Goal: Task Accomplishment & Management: Manage account settings

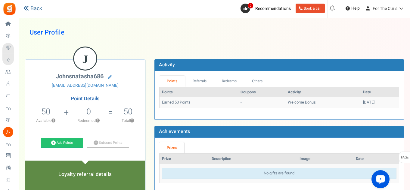
click at [32, 8] on link "Back" at bounding box center [32, 9] width 19 height 8
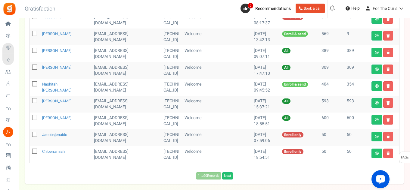
scroll to position [348, 0]
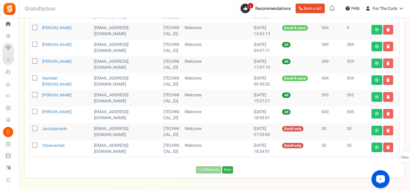
click at [231, 167] on link "Next" at bounding box center [227, 170] width 11 height 7
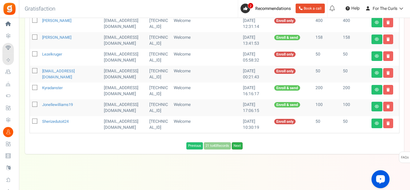
click at [240, 143] on link "Next" at bounding box center [237, 146] width 11 height 7
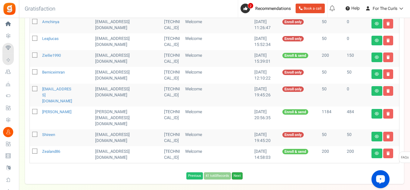
click at [241, 173] on link "Next" at bounding box center [237, 176] width 11 height 7
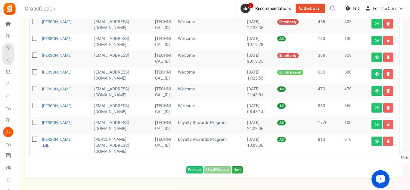
click at [238, 167] on link "Next" at bounding box center [237, 170] width 11 height 7
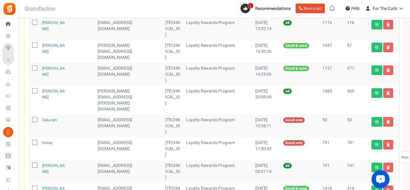
scroll to position [241, 0]
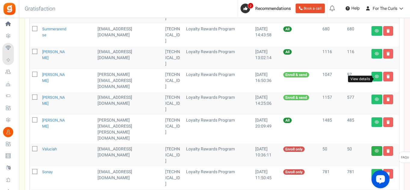
click at [375, 149] on icon at bounding box center [376, 151] width 4 height 4
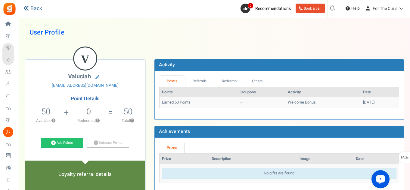
click at [35, 10] on link "Back" at bounding box center [32, 9] width 19 height 8
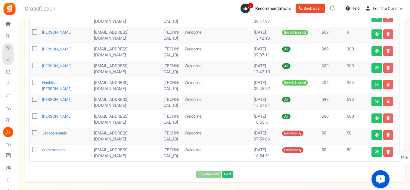
scroll to position [348, 0]
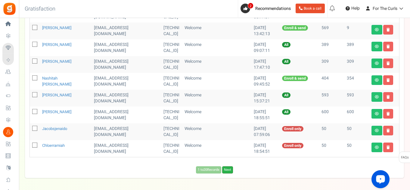
click at [229, 167] on link "Next" at bounding box center [227, 170] width 11 height 7
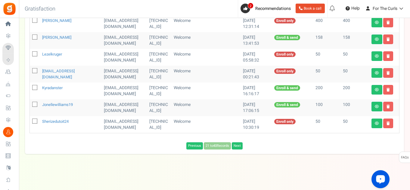
click at [229, 147] on div "Previous 21 to 40 Records Next Loading..." at bounding box center [214, 146] width 379 height 7
click at [237, 145] on link "Next" at bounding box center [237, 146] width 11 height 7
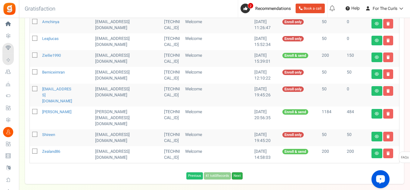
click at [241, 173] on link "Next" at bounding box center [237, 176] width 11 height 7
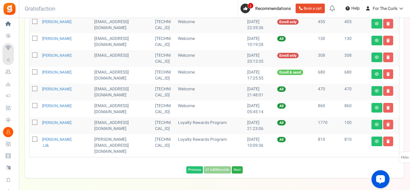
click at [240, 167] on link "Next" at bounding box center [237, 170] width 11 height 7
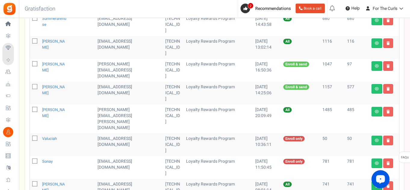
scroll to position [241, 0]
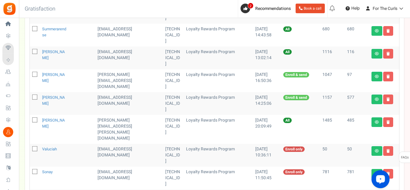
click at [36, 147] on icon at bounding box center [35, 149] width 4 height 4
click at [30, 148] on input "checkbox" at bounding box center [28, 150] width 4 height 4
checkbox input "true"
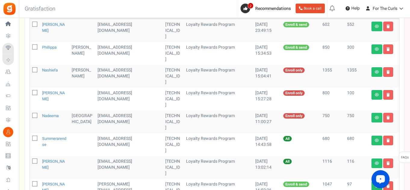
scroll to position [120, 0]
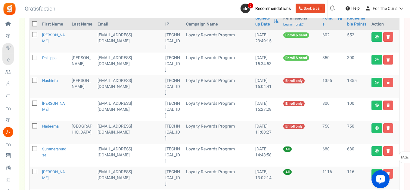
click at [34, 125] on icon at bounding box center [35, 127] width 4 height 4
click at [30, 125] on input "checkbox" at bounding box center [28, 127] width 4 height 4
checkbox input "true"
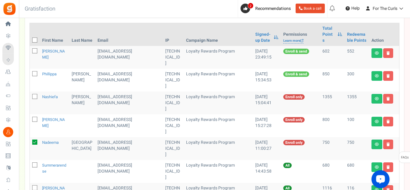
scroll to position [90, 0]
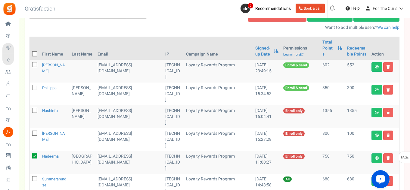
click at [35, 109] on icon at bounding box center [35, 111] width 4 height 4
click at [30, 109] on input "checkbox" at bounding box center [28, 111] width 4 height 4
checkbox input "true"
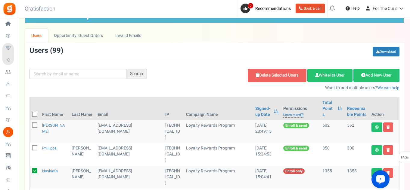
scroll to position [0, 0]
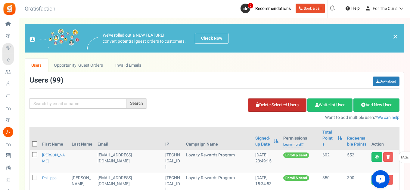
click at [284, 111] on link "Delete Selected Users" at bounding box center [277, 105] width 59 height 13
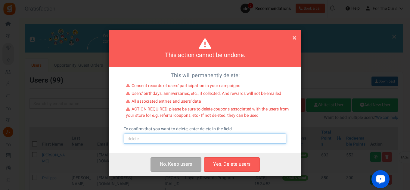
click at [176, 143] on input "text" at bounding box center [205, 139] width 162 height 10
type input "delete"
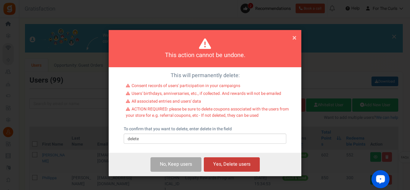
click at [226, 167] on button "Yes, Delete users" at bounding box center [232, 165] width 56 height 14
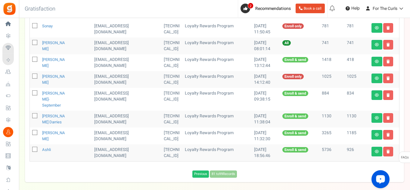
scroll to position [280, 0]
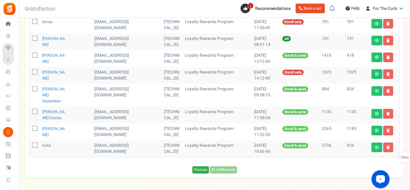
click at [203, 167] on link "Previous" at bounding box center [200, 170] width 17 height 7
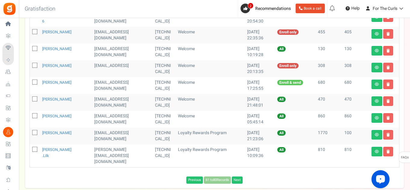
scroll to position [348, 0]
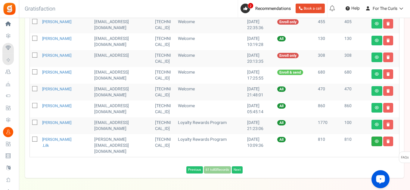
click at [371, 137] on link at bounding box center [376, 142] width 11 height 10
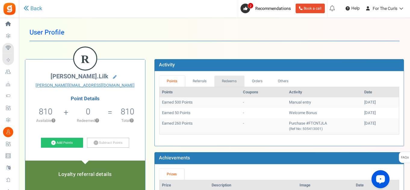
click at [241, 81] on link "Redeems" at bounding box center [229, 81] width 30 height 11
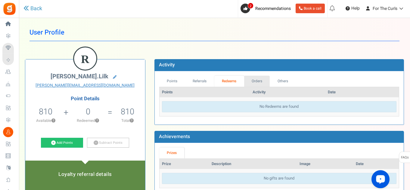
click at [255, 80] on link "Orders" at bounding box center [257, 81] width 26 height 11
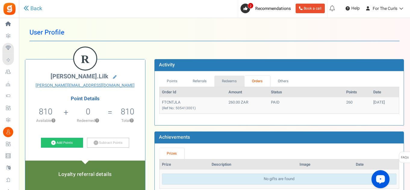
click at [241, 82] on link "Redeems" at bounding box center [229, 81] width 30 height 11
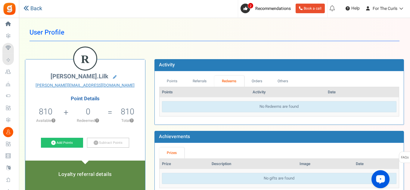
click at [24, 10] on icon at bounding box center [25, 7] width 5 height 5
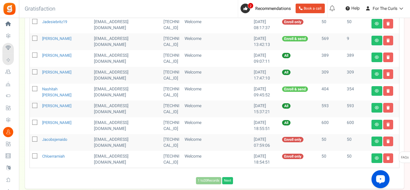
scroll to position [348, 0]
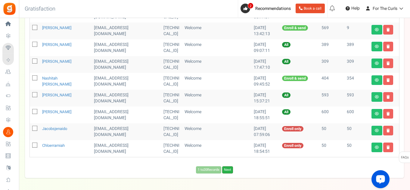
click at [233, 167] on link "Next" at bounding box center [227, 170] width 11 height 7
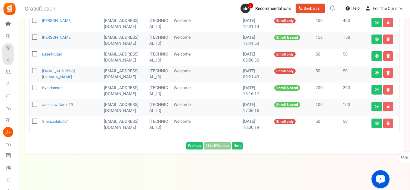
click at [231, 146] on div "Previous 21 to 40 Records Next Loading..." at bounding box center [214, 146] width 379 height 7
click at [236, 146] on link "Next" at bounding box center [237, 146] width 11 height 7
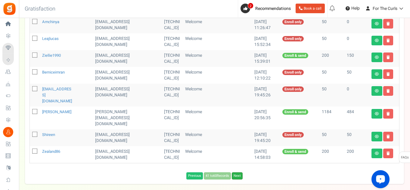
click at [235, 173] on link "Next" at bounding box center [237, 176] width 11 height 7
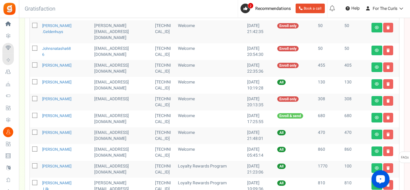
scroll to position [318, 0]
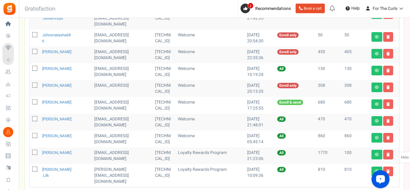
click at [34, 168] on icon at bounding box center [35, 170] width 4 height 4
click at [30, 168] on input "checkbox" at bounding box center [28, 170] width 4 height 4
checkbox input "true"
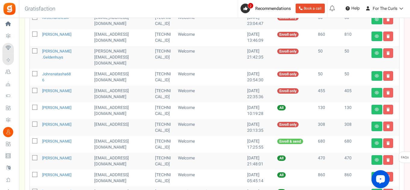
scroll to position [257, 0]
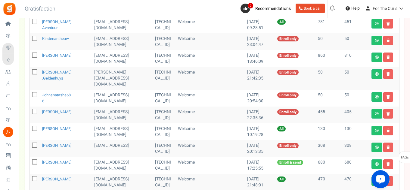
click at [35, 93] on icon at bounding box center [35, 95] width 4 height 4
click at [30, 94] on input "checkbox" at bounding box center [28, 96] width 4 height 4
checkbox input "true"
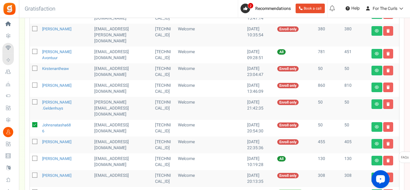
click at [36, 67] on icon at bounding box center [35, 69] width 4 height 4
click at [30, 67] on input "checkbox" at bounding box center [28, 69] width 4 height 4
checkbox input "true"
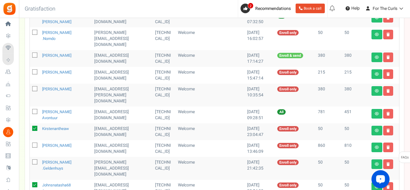
scroll to position [137, 0]
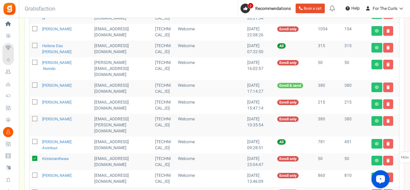
click at [37, 63] on icon at bounding box center [35, 63] width 4 height 4
click at [30, 63] on input "checkbox" at bounding box center [28, 63] width 4 height 4
checkbox input "true"
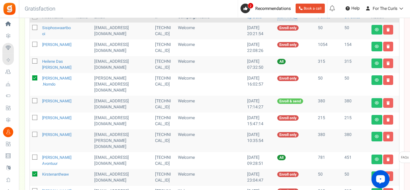
scroll to position [107, 0]
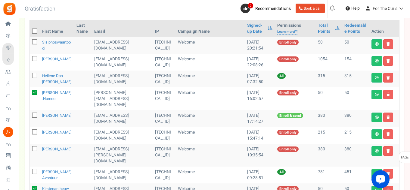
click at [36, 44] on icon at bounding box center [35, 42] width 4 height 4
click at [30, 44] on input "checkbox" at bounding box center [28, 43] width 4 height 4
checkbox input "true"
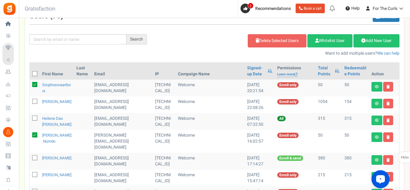
scroll to position [0, 0]
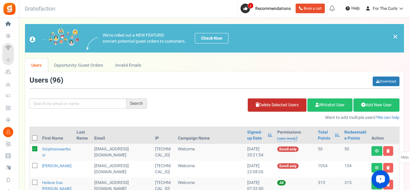
click at [271, 109] on link "Delete Selected Users" at bounding box center [277, 105] width 59 height 13
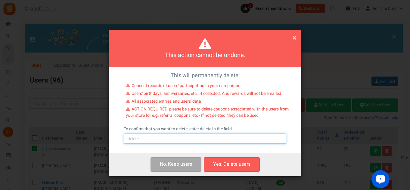
click at [215, 140] on input "text" at bounding box center [205, 139] width 162 height 10
type input "delete"
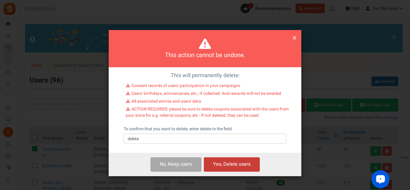
click at [228, 164] on button "Yes, Delete users" at bounding box center [232, 165] width 56 height 14
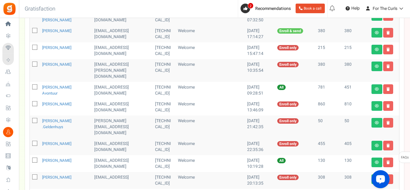
scroll to position [180, 0]
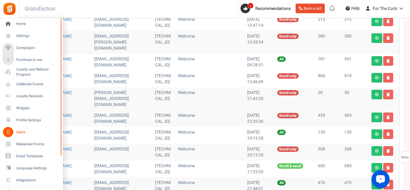
click at [19, 131] on span "Users" at bounding box center [37, 132] width 42 height 5
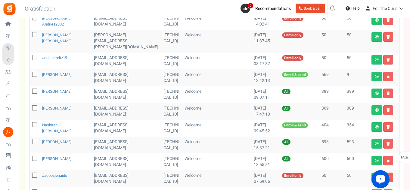
scroll to position [331, 0]
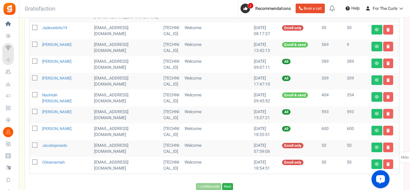
click at [228, 183] on link "Next" at bounding box center [227, 186] width 11 height 7
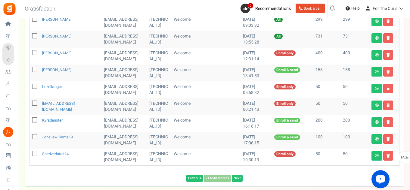
scroll to position [348, 0]
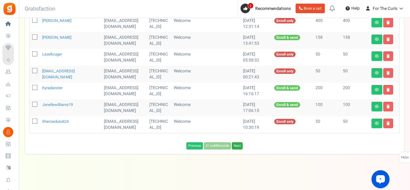
click at [240, 149] on link "Next" at bounding box center [237, 146] width 11 height 7
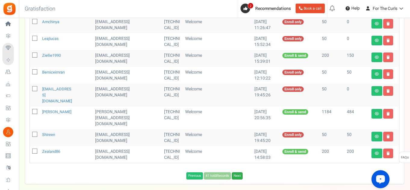
click at [235, 173] on link "Next" at bounding box center [237, 176] width 11 height 7
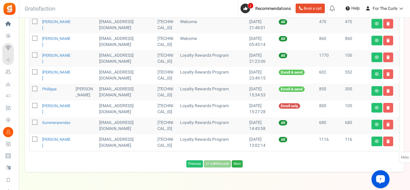
click at [238, 161] on link "Next" at bounding box center [237, 164] width 11 height 7
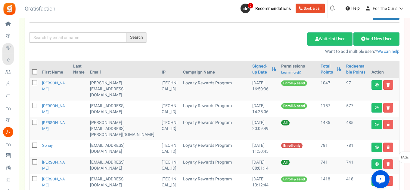
scroll to position [106, 0]
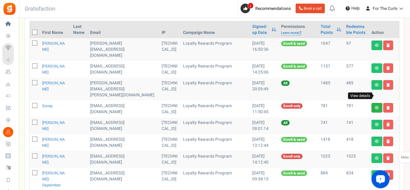
click at [378, 106] on icon at bounding box center [376, 108] width 4 height 4
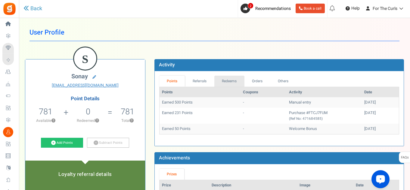
click at [231, 77] on link "Redeems" at bounding box center [229, 81] width 30 height 11
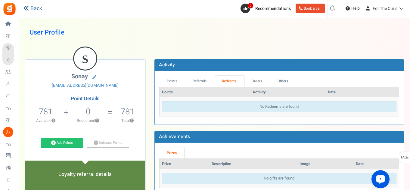
click at [29, 10] on link "Back" at bounding box center [32, 9] width 19 height 8
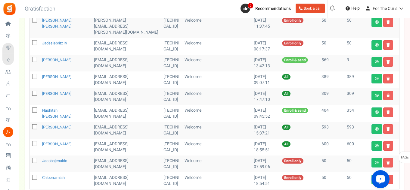
scroll to position [348, 0]
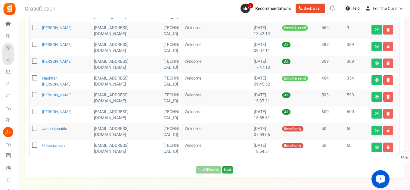
click at [231, 167] on link "Next" at bounding box center [227, 170] width 11 height 7
click at [231, 167] on span "Loading..." at bounding box center [233, 170] width 19 height 6
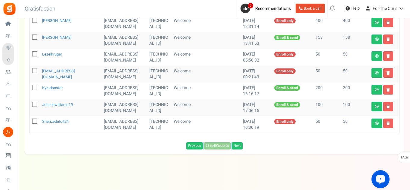
click at [231, 147] on div "Previous 21 to 40 Records Next Loading..." at bounding box center [214, 146] width 379 height 7
click at [237, 146] on link "Next" at bounding box center [237, 146] width 11 height 7
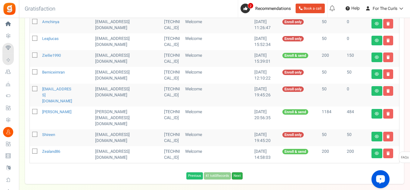
click at [239, 173] on link "Next" at bounding box center [237, 176] width 11 height 7
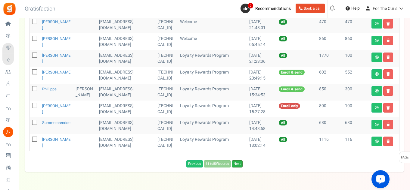
click at [237, 161] on link "Next" at bounding box center [237, 164] width 11 height 7
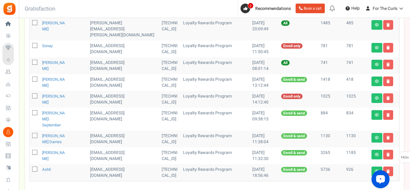
scroll to position [136, 0]
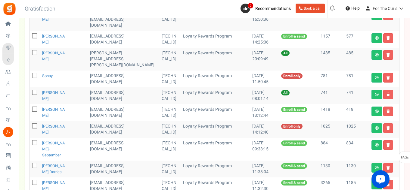
click at [36, 73] on span at bounding box center [34, 75] width 5 height 5
click at [30, 74] on input "checkbox" at bounding box center [28, 76] width 4 height 4
checkbox input "true"
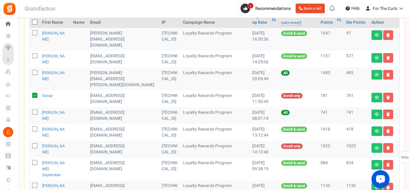
scroll to position [76, 0]
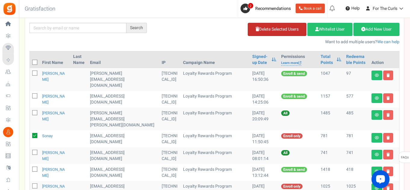
click at [283, 28] on link "Delete Selected Users" at bounding box center [277, 29] width 59 height 13
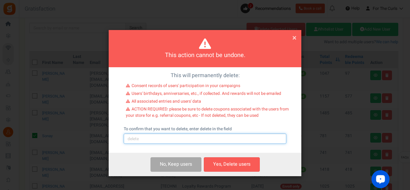
click at [191, 140] on input "text" at bounding box center [205, 139] width 162 height 10
type input "delete"
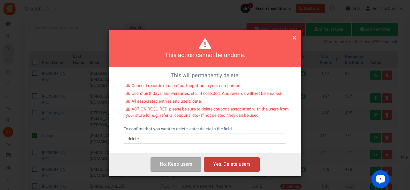
click at [236, 171] on button "Yes, Delete users" at bounding box center [232, 165] width 56 height 14
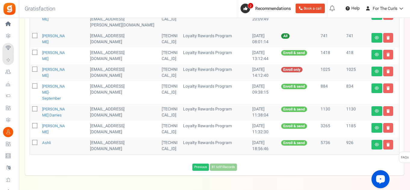
scroll to position [179, 0]
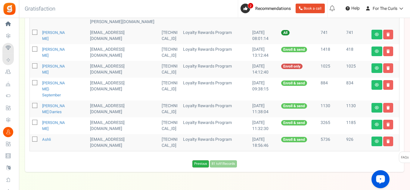
click at [203, 161] on link "Previous" at bounding box center [200, 164] width 17 height 7
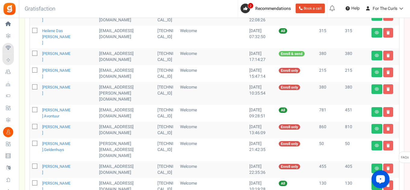
scroll to position [149, 0]
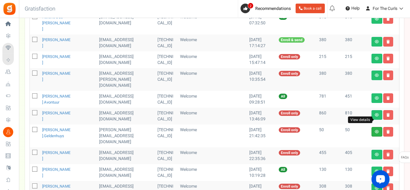
click at [378, 130] on icon at bounding box center [376, 132] width 4 height 4
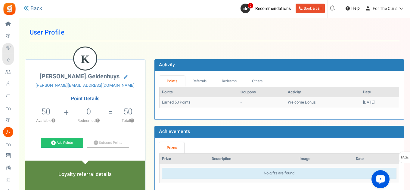
drag, startPoint x: 29, startPoint y: 10, endPoint x: 32, endPoint y: 13, distance: 4.0
click at [29, 10] on link "Back" at bounding box center [32, 9] width 19 height 8
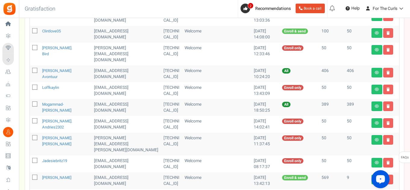
scroll to position [348, 0]
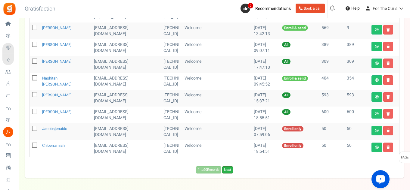
click at [228, 167] on link "Next" at bounding box center [227, 170] width 11 height 7
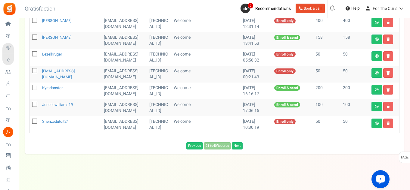
click at [235, 145] on link "Next" at bounding box center [237, 146] width 11 height 7
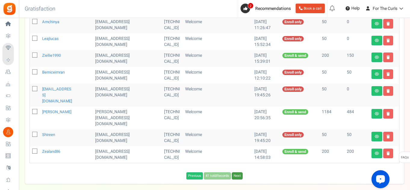
click at [235, 173] on link "Next" at bounding box center [237, 176] width 11 height 7
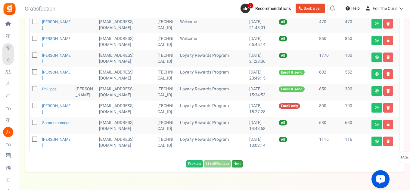
click at [237, 161] on link "Next" at bounding box center [237, 164] width 11 height 7
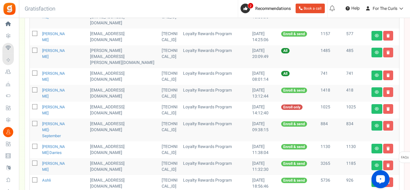
scroll to position [179, 0]
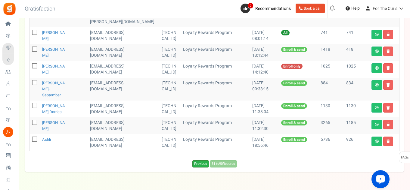
click at [193, 161] on link "Previous" at bounding box center [200, 164] width 17 height 7
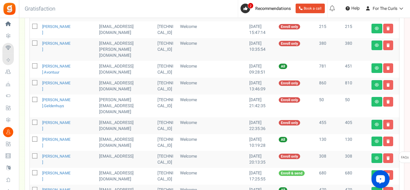
click at [34, 98] on icon at bounding box center [35, 100] width 4 height 4
click at [30, 98] on input "checkbox" at bounding box center [28, 100] width 4 height 4
checkbox input "true"
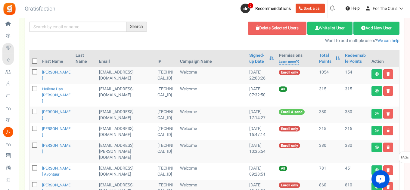
scroll to position [0, 0]
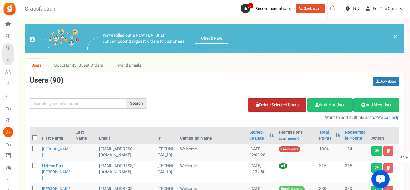
click at [281, 104] on link "Delete Selected Users" at bounding box center [277, 105] width 59 height 13
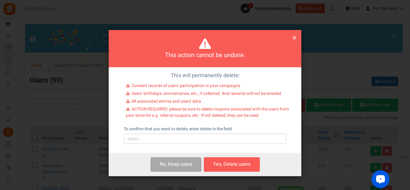
click at [186, 144] on div "This will permanently delete: Consent records of users' participation in your c…" at bounding box center [205, 110] width 192 height 86
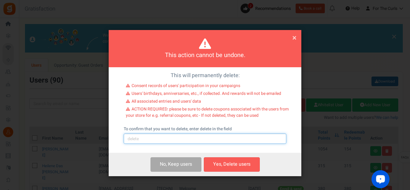
click at [183, 140] on input "text" at bounding box center [205, 139] width 162 height 10
type input "delete"
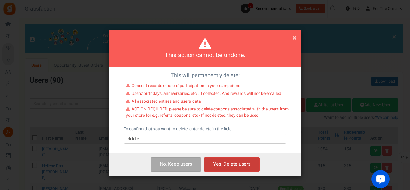
click at [221, 160] on button "Yes, Delete users" at bounding box center [232, 165] width 56 height 14
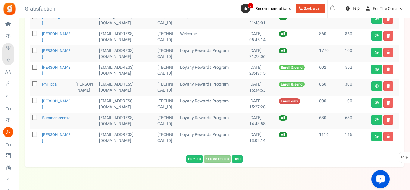
scroll to position [331, 0]
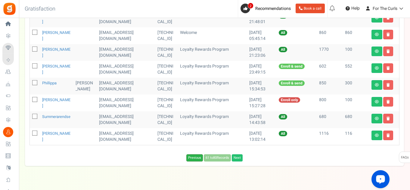
click at [190, 155] on link "Previous" at bounding box center [194, 158] width 17 height 7
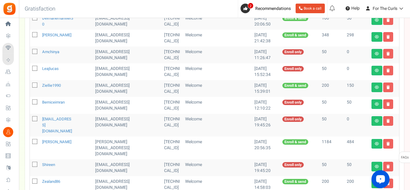
scroll to position [348, 0]
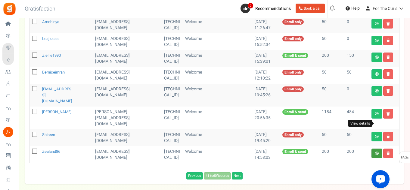
click at [378, 152] on icon at bounding box center [376, 154] width 4 height 4
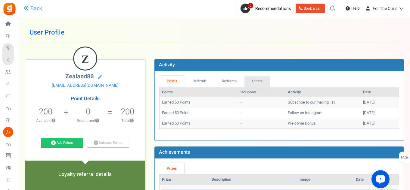
click at [257, 79] on link "Others" at bounding box center [257, 81] width 26 height 11
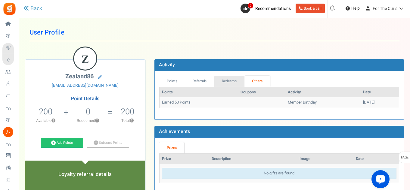
drag, startPoint x: 232, startPoint y: 81, endPoint x: 209, endPoint y: 83, distance: 23.5
click at [232, 81] on link "Redeems" at bounding box center [229, 81] width 30 height 11
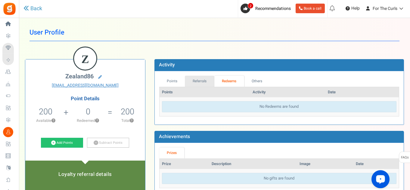
click at [196, 83] on link "Referrals" at bounding box center [199, 81] width 29 height 11
click at [176, 82] on link "Points" at bounding box center [172, 81] width 26 height 11
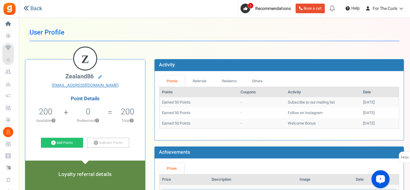
click at [28, 8] on icon at bounding box center [25, 7] width 5 height 5
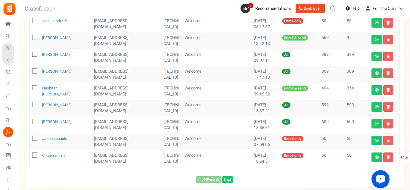
scroll to position [348, 0]
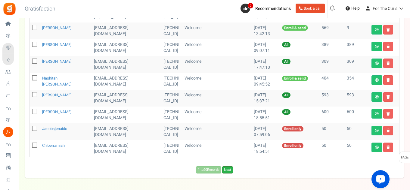
click at [231, 167] on link "Next" at bounding box center [227, 170] width 11 height 7
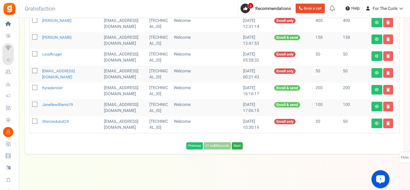
click at [238, 146] on link "Next" at bounding box center [237, 146] width 11 height 7
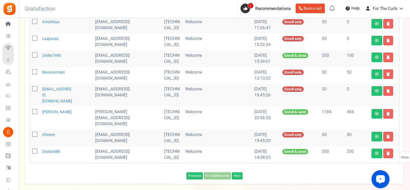
click at [34, 150] on icon at bounding box center [35, 152] width 4 height 4
click at [30, 150] on input "checkbox" at bounding box center [28, 152] width 4 height 4
checkbox input "true"
click at [34, 133] on icon at bounding box center [35, 135] width 4 height 4
click at [30, 133] on input "checkbox" at bounding box center [28, 135] width 4 height 4
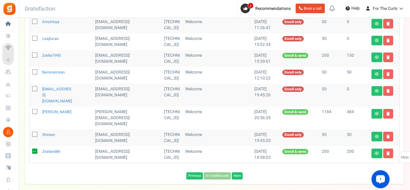
checkbox input "true"
click at [36, 87] on icon at bounding box center [35, 89] width 4 height 4
click at [30, 88] on input "checkbox" at bounding box center [28, 90] width 4 height 4
checkbox input "true"
click at [35, 70] on icon at bounding box center [35, 72] width 4 height 4
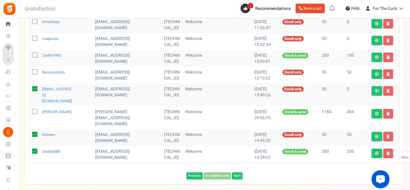
click at [30, 71] on input "checkbox" at bounding box center [28, 73] width 4 height 4
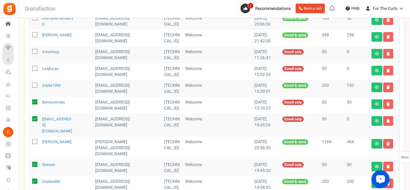
click at [33, 100] on icon at bounding box center [34, 102] width 5 height 5
click at [30, 101] on input "checkbox" at bounding box center [28, 103] width 4 height 4
checkbox input "false"
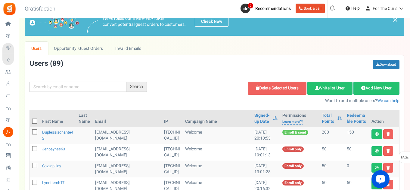
scroll to position [0, 0]
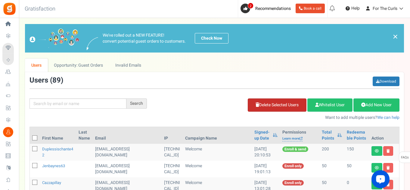
click at [269, 105] on link "Delete Selected Users" at bounding box center [277, 105] width 59 height 13
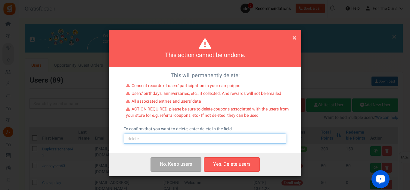
click at [207, 139] on input "text" at bounding box center [205, 139] width 162 height 10
type input "delete"
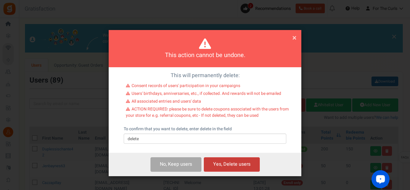
click at [221, 166] on button "Yes, Delete users" at bounding box center [232, 165] width 56 height 14
